Goal: Communication & Community: Ask a question

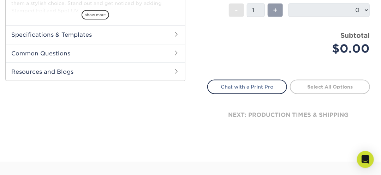
scroll to position [323, 0]
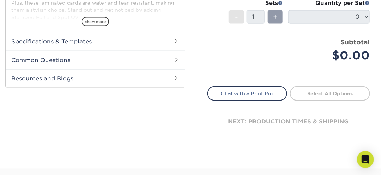
click at [175, 62] on span at bounding box center [177, 60] width 6 height 6
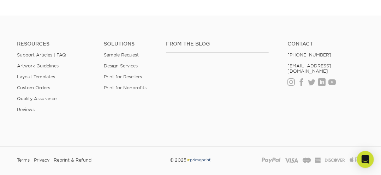
scroll to position [654, 0]
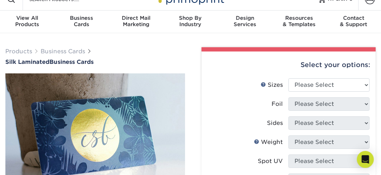
scroll to position [0, 0]
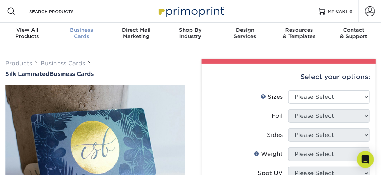
click at [81, 40] on div "Business Cards" at bounding box center [81, 33] width 54 height 13
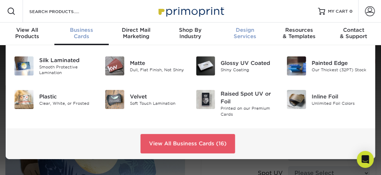
click at [243, 40] on div "Design Services" at bounding box center [245, 33] width 54 height 13
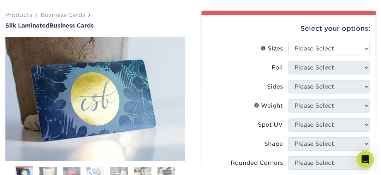
scroll to position [48, 0]
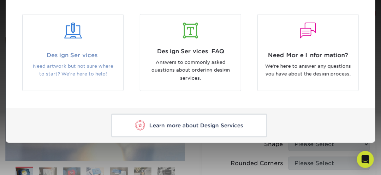
click at [68, 82] on div "Design Services Need artwork but not sure where to start? We're here to help!" at bounding box center [73, 66] width 101 height 31
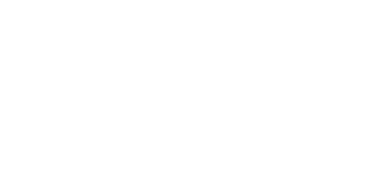
click at [71, 88] on div "Get ahead of the competition with Primoprint Graphic Design Services" at bounding box center [190, 133] width 381 height 176
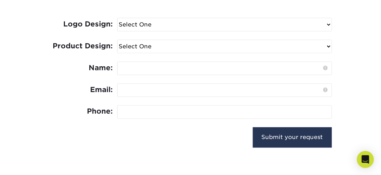
scroll to position [336, 0]
click at [330, 31] on select "Select One I need a logo design: $300 No thank you" at bounding box center [224, 24] width 214 height 13
click at [329, 31] on select "Select One I need a logo design: $300 No thank you" at bounding box center [224, 24] width 214 height 13
click at [331, 53] on select "Select One Logo Design Only Design Edits Banner Design: $50.00 Bookmark Design:…" at bounding box center [224, 46] width 214 height 13
select select "Sell Sheets - $125"
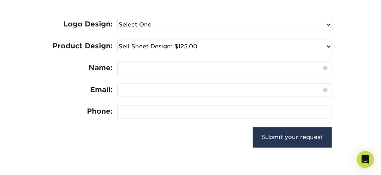
click at [134, 53] on select "Select One Logo Design Only Design Edits Banner Design: $50.00 Bookmark Design:…" at bounding box center [224, 46] width 214 height 13
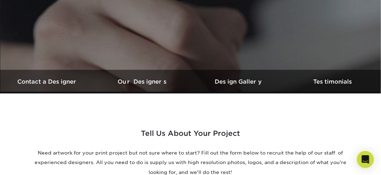
scroll to position [151, 0]
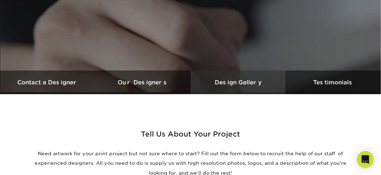
click at [260, 86] on h3 "Design Gallery" at bounding box center [237, 82] width 95 height 7
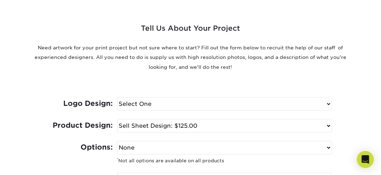
scroll to position [259, 0]
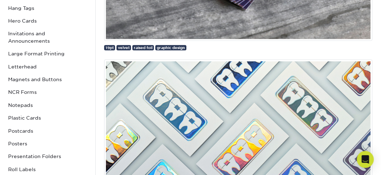
scroll to position [228, 0]
click at [152, 50] on span "raised foil" at bounding box center [143, 47] width 19 height 4
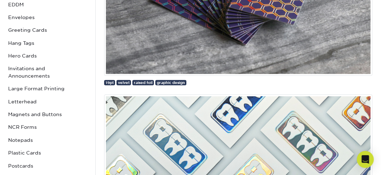
scroll to position [196, 0]
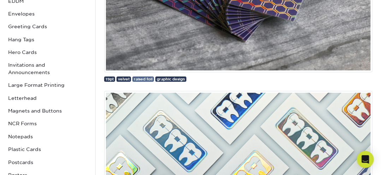
click at [152, 81] on span "raised foil" at bounding box center [143, 79] width 19 height 4
click at [154, 82] on link "raised foil" at bounding box center [143, 79] width 22 height 5
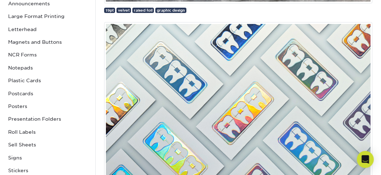
scroll to position [266, 0]
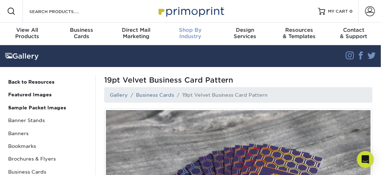
click at [194, 40] on div "Shop By Industry" at bounding box center [190, 33] width 54 height 13
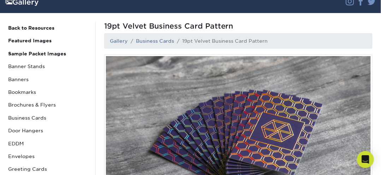
scroll to position [54, 0]
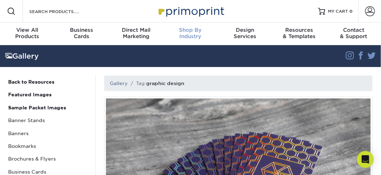
click at [195, 40] on div "Shop By Industry" at bounding box center [190, 33] width 54 height 13
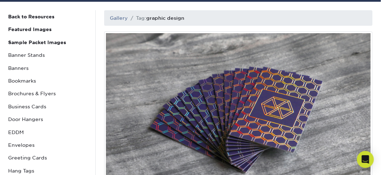
scroll to position [68, 0]
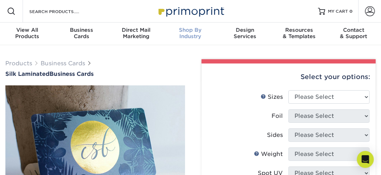
click at [194, 40] on div "Shop By Industry" at bounding box center [190, 33] width 54 height 13
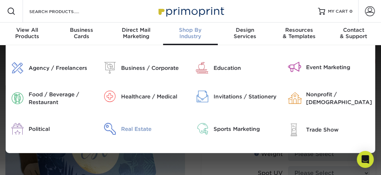
click at [142, 133] on div "Real Estate" at bounding box center [153, 129] width 64 height 8
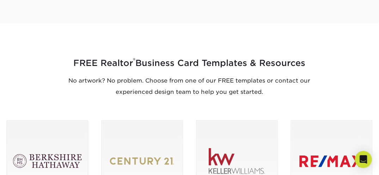
scroll to position [380, 0]
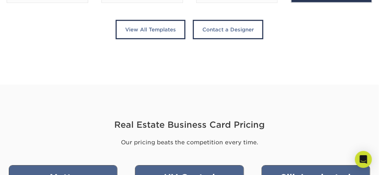
scroll to position [675, 0]
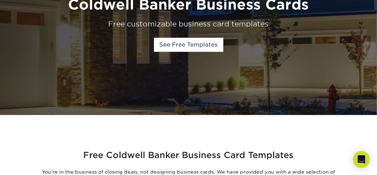
scroll to position [105, 0]
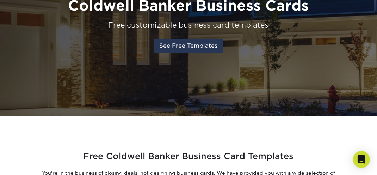
click at [201, 53] on link "See Free Templates" at bounding box center [188, 46] width 69 height 14
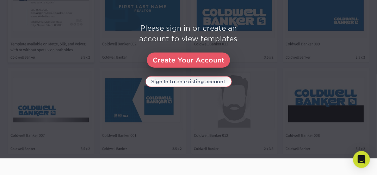
scroll to position [374, 0]
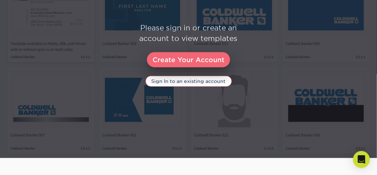
click at [202, 68] on link "Create Your Account" at bounding box center [188, 60] width 83 height 16
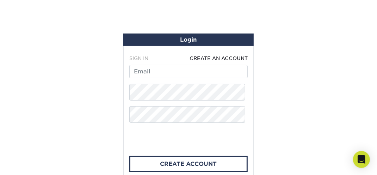
scroll to position [39, 0]
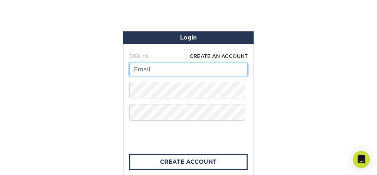
click at [157, 76] on input "text" at bounding box center [188, 69] width 119 height 13
type input "[PERSON_NAME][EMAIL_ADDRESS][PERSON_NAME][DOMAIN_NAME]"
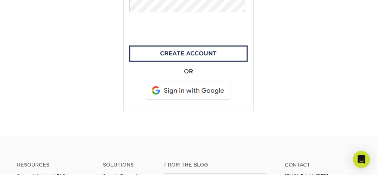
scroll to position [152, 0]
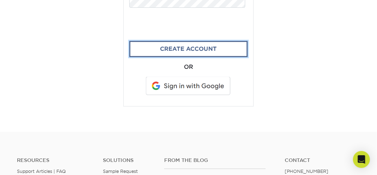
click at [189, 57] on link "create account" at bounding box center [188, 49] width 119 height 16
click at [174, 57] on link "CREATE ACCOUNT" at bounding box center [188, 49] width 119 height 16
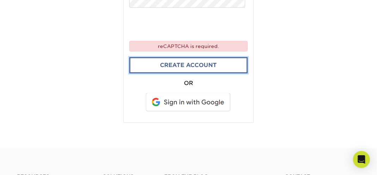
click at [170, 73] on link "CREATE ACCOUNT" at bounding box center [188, 65] width 119 height 16
click at [170, 74] on link "CREATE ACCOUNT" at bounding box center [188, 65] width 119 height 16
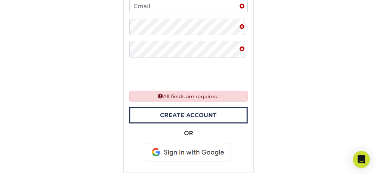
scroll to position [102, 0]
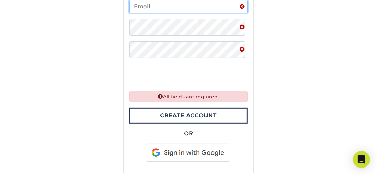
click at [138, 13] on input "text" at bounding box center [188, 6] width 119 height 13
type input "ken.worden@cbmoves.com"
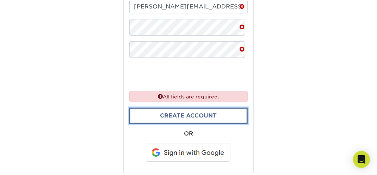
click at [169, 124] on link "CREATE ACCOUNT" at bounding box center [188, 116] width 119 height 16
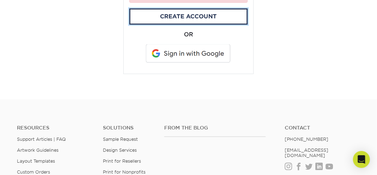
scroll to position [215, 0]
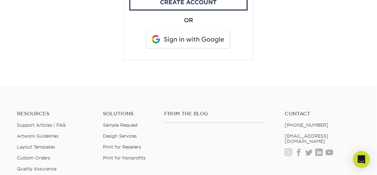
click at [191, 49] on span at bounding box center [189, 39] width 90 height 18
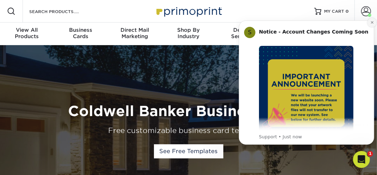
click at [372, 22] on icon "Dismiss notification" at bounding box center [372, 22] width 2 height 2
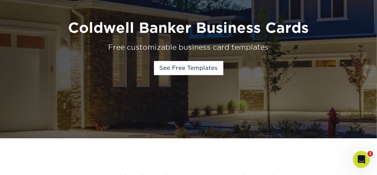
scroll to position [84, 0]
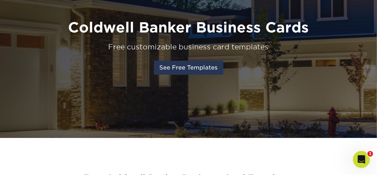
click at [196, 75] on link "See Free Templates" at bounding box center [188, 68] width 69 height 14
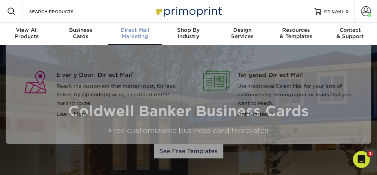
scroll to position [0, 0]
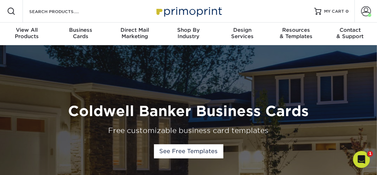
click at [170, 76] on div "Coldwell Banker Business Cards Free customizable business card templates See Fr…" at bounding box center [188, 133] width 377 height 176
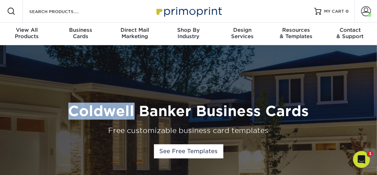
click at [170, 76] on div "Coldwell Banker Business Cards Free customizable business card templates See Fr…" at bounding box center [188, 133] width 377 height 176
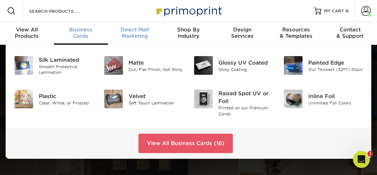
scroll to position [0, 0]
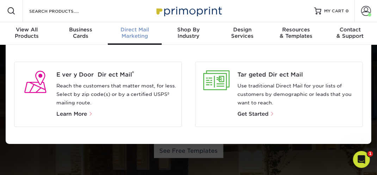
click at [130, 33] on span "Direct Mail" at bounding box center [135, 29] width 54 height 6
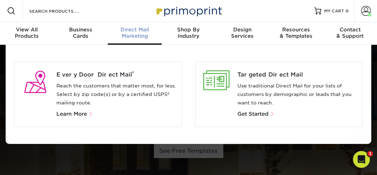
click at [130, 33] on span "Direct Mail" at bounding box center [135, 29] width 54 height 6
click at [135, 33] on span "Direct Mail" at bounding box center [135, 29] width 54 height 6
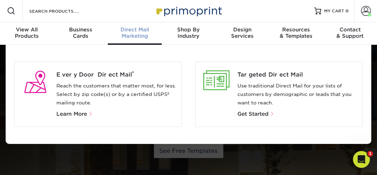
click at [135, 33] on span "Direct Mail" at bounding box center [135, 29] width 54 height 6
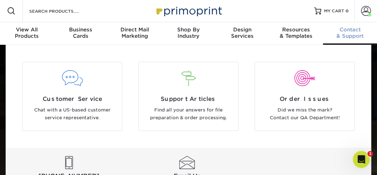
click at [346, 33] on span "Contact" at bounding box center [350, 29] width 54 height 6
click at [347, 33] on span "Contact" at bounding box center [350, 29] width 54 height 6
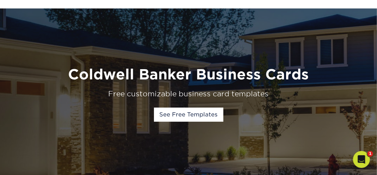
scroll to position [37, 0]
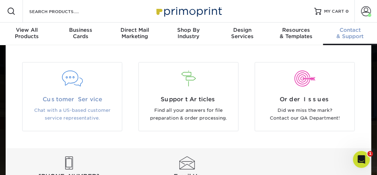
click at [100, 95] on div at bounding box center [72, 83] width 99 height 24
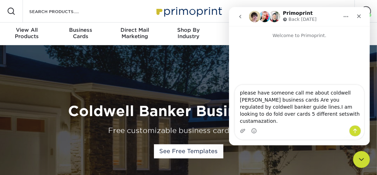
click at [263, 115] on textarea "please have someone call me about coldwell [PERSON_NAME] business cards Are you…" at bounding box center [299, 105] width 129 height 40
click at [265, 116] on textarea "please have someone call me about coldwell [PERSON_NAME] business cards Are you…" at bounding box center [299, 105] width 129 height 40
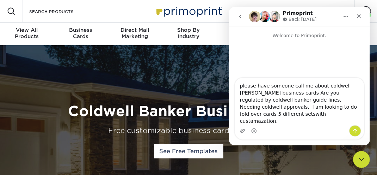
click at [318, 115] on textarea "please have someone call me about coldwell [PERSON_NAME] business cards Are you…" at bounding box center [299, 101] width 129 height 47
click at [263, 121] on textarea "please have someone call me about coldwell [PERSON_NAME] business cards Are you…" at bounding box center [299, 101] width 129 height 47
click at [248, 122] on textarea "please have someone call me about coldwell [PERSON_NAME] business cards Are you…" at bounding box center [299, 101] width 129 height 47
click at [283, 123] on textarea "please have someone call me about coldwell [PERSON_NAME] business cards Are you…" at bounding box center [299, 101] width 129 height 47
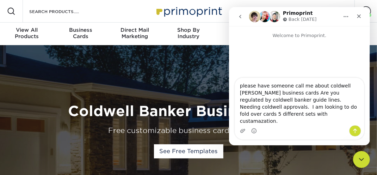
click at [264, 122] on textarea "please have someone call me about coldwell [PERSON_NAME] business cards Are you…" at bounding box center [299, 101] width 129 height 47
click at [267, 122] on textarea "please have someone call me about coldwell [PERSON_NAME] business cards Are you…" at bounding box center [299, 101] width 129 height 47
click at [272, 122] on textarea "please have someone call me about coldwell [PERSON_NAME] business cards Are you…" at bounding box center [299, 101] width 129 height 47
click at [349, 115] on textarea "please have someone call me about coldwell [PERSON_NAME] business cards Are you…" at bounding box center [299, 101] width 129 height 47
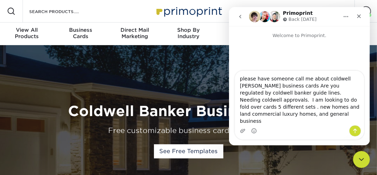
click at [333, 63] on div "Intercom messenger" at bounding box center [299, 55] width 141 height 32
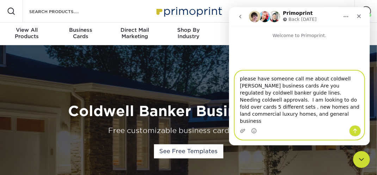
click at [355, 121] on textarea "please have someone call me about coldwell [PERSON_NAME] business cards Are you…" at bounding box center [299, 98] width 129 height 54
type textarea "please have someone call me about coldwell [PERSON_NAME] business cards Are you…"
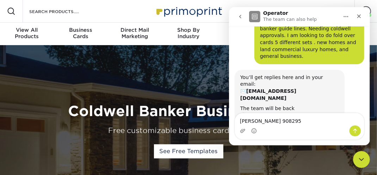
scroll to position [51, 0]
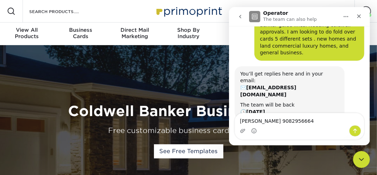
type textarea "[PERSON_NAME] 9082956664"
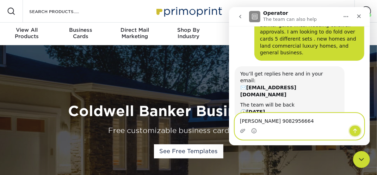
click at [356, 128] on icon "Send a message…" at bounding box center [355, 131] width 6 height 6
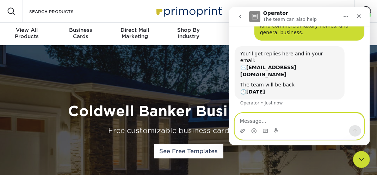
scroll to position [72, 0]
